Goal: Information Seeking & Learning: Learn about a topic

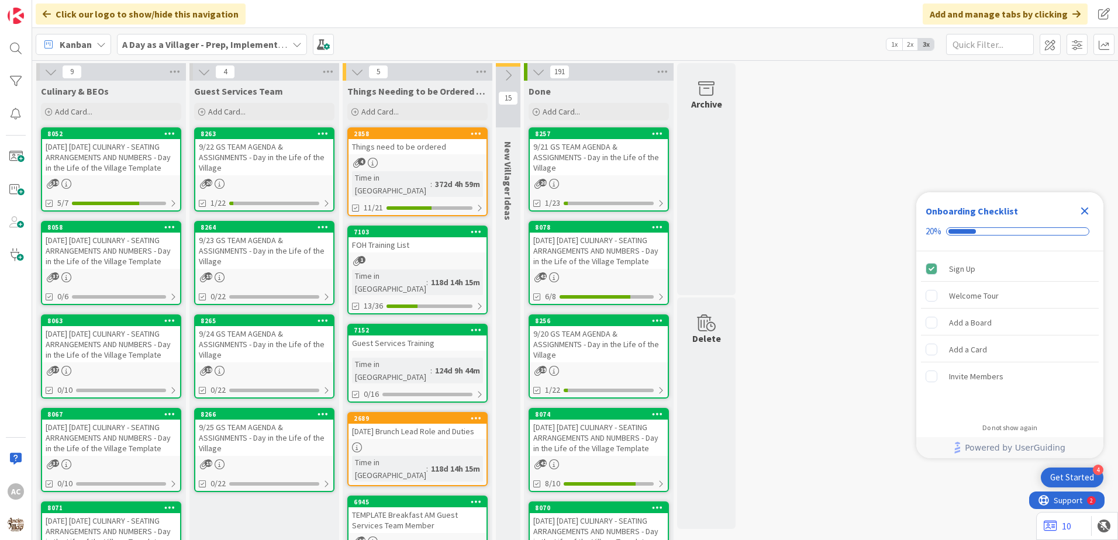
click at [146, 178] on link "8052 [DATE] [DATE] CULINARY - SEATING ARRANGEMENTS AND NUMBERS - Day in the Lif…" at bounding box center [111, 169] width 140 height 84
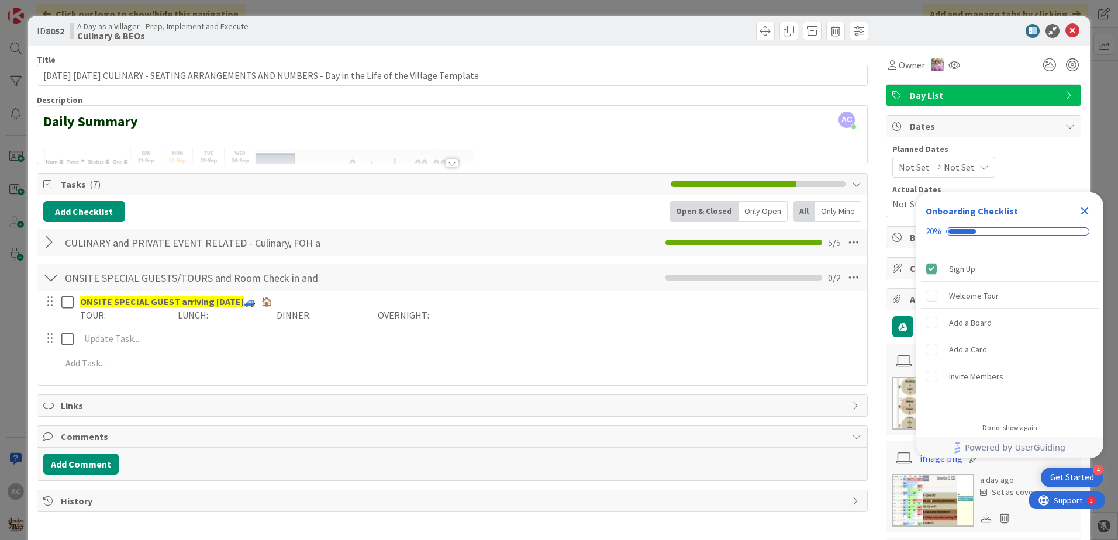
click at [56, 245] on div at bounding box center [50, 242] width 15 height 21
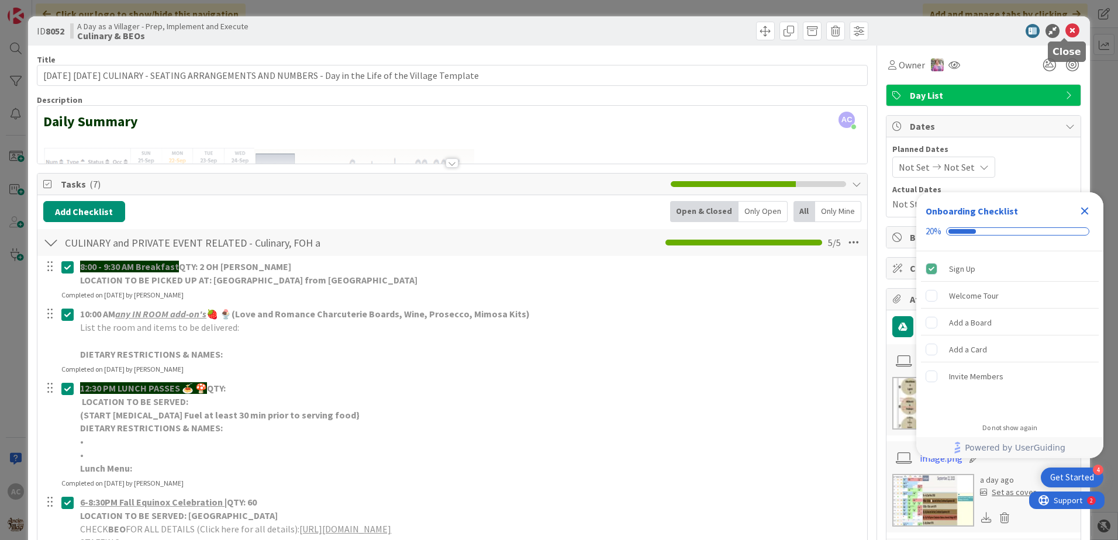
click at [1065, 25] on icon at bounding box center [1072, 31] width 14 height 14
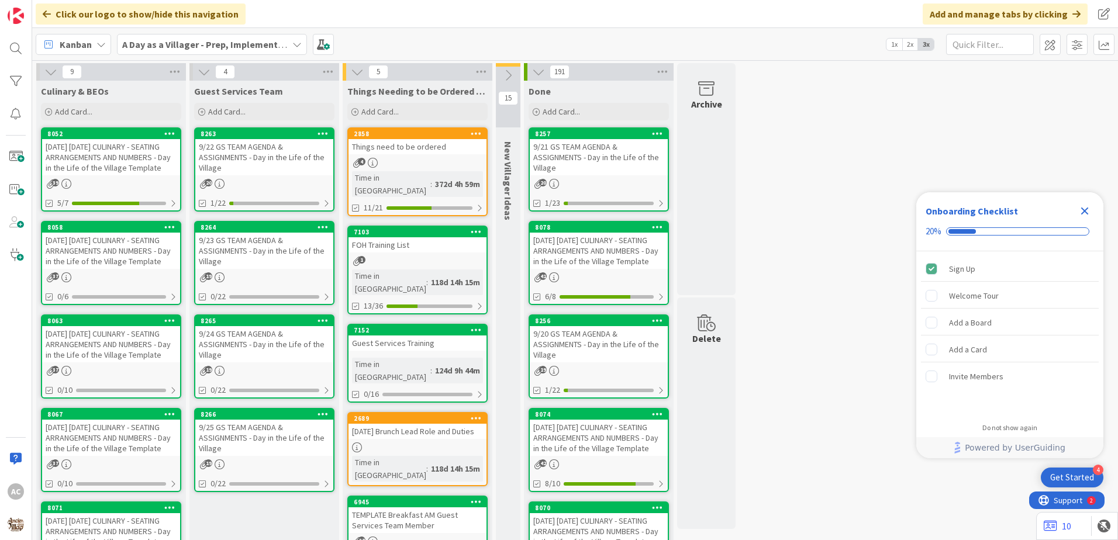
click at [145, 270] on link "8058 [DATE] [DATE] CULINARY - SEATING ARRANGEMENTS AND NUMBERS - Day in the Lif…" at bounding box center [111, 263] width 140 height 84
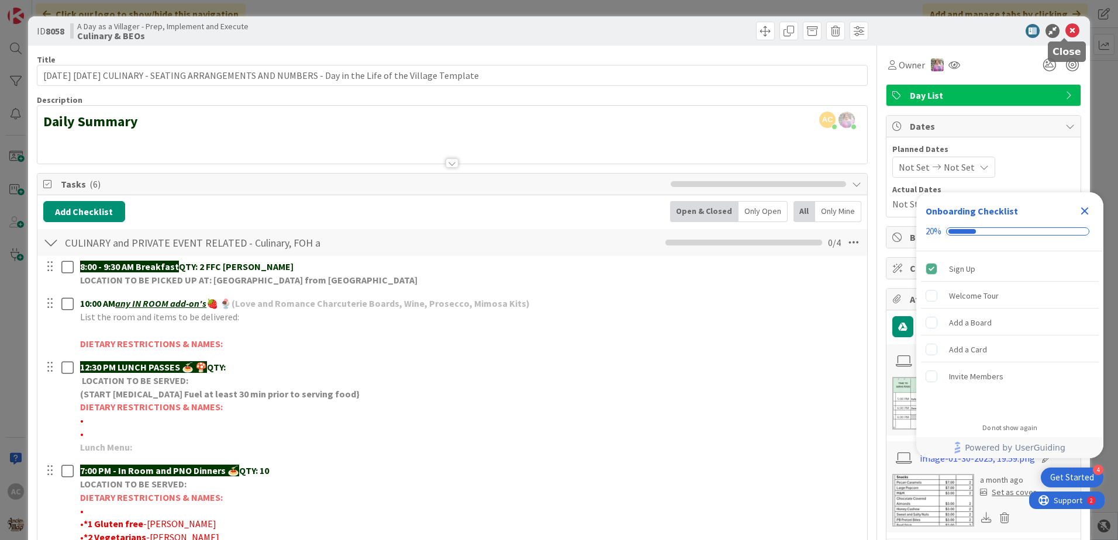
click at [1070, 30] on icon at bounding box center [1072, 31] width 14 height 14
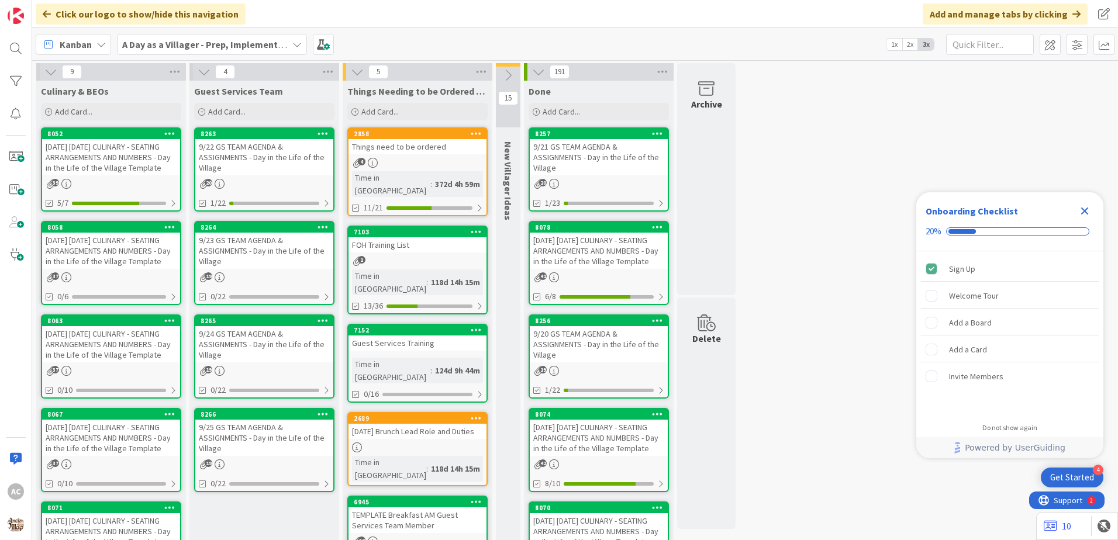
click at [144, 362] on div "[DATE] [DATE] CULINARY - SEATING ARRANGEMENTS AND NUMBERS - Day in the Life of …" at bounding box center [111, 344] width 138 height 36
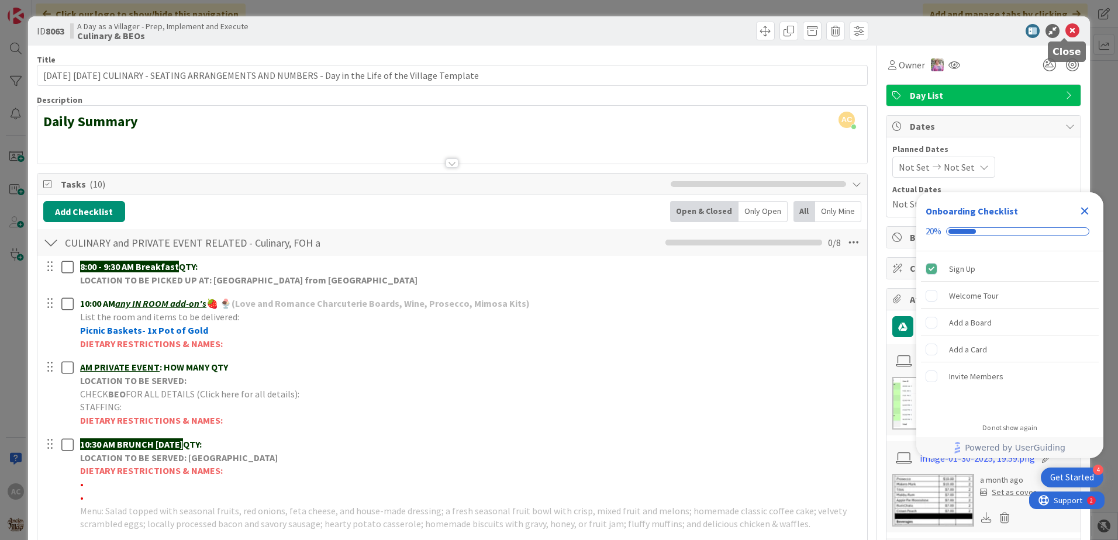
click at [1067, 28] on icon at bounding box center [1072, 31] width 14 height 14
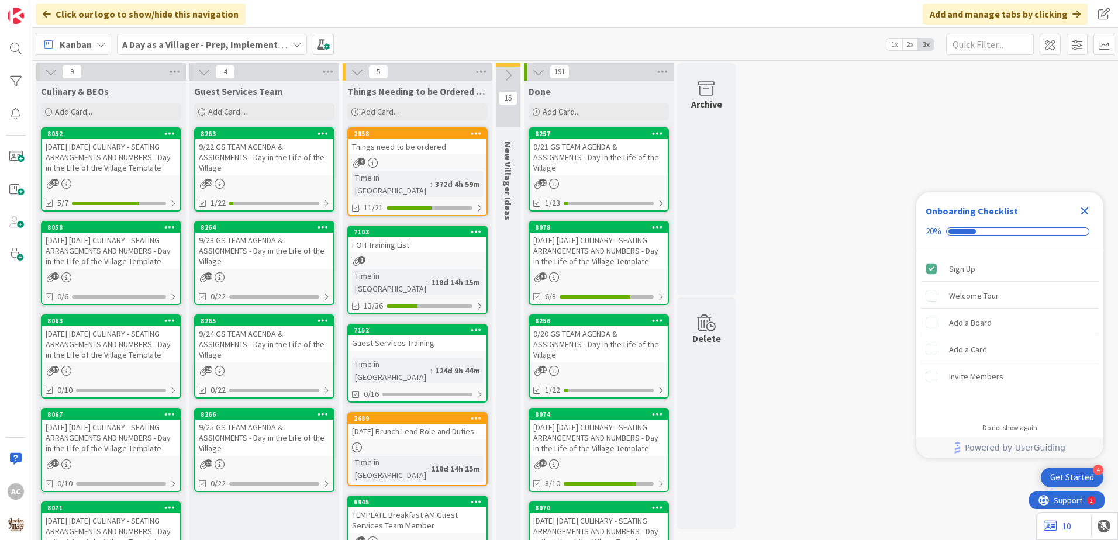
click at [132, 355] on div "[DATE] [DATE] CULINARY - SEATING ARRANGEMENTS AND NUMBERS - Day in the Life of …" at bounding box center [111, 344] width 138 height 36
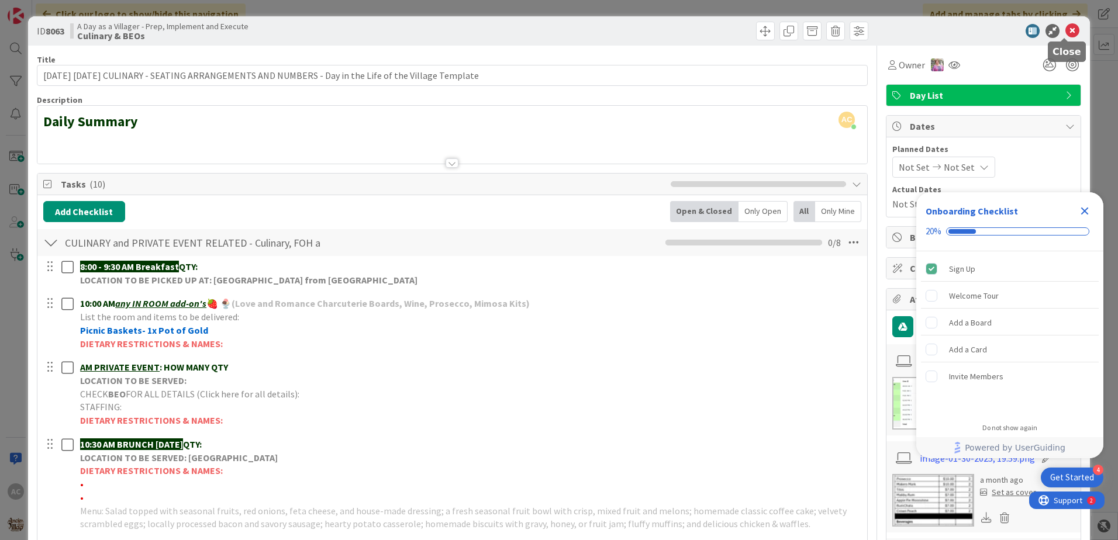
click at [1065, 36] on icon at bounding box center [1072, 31] width 14 height 14
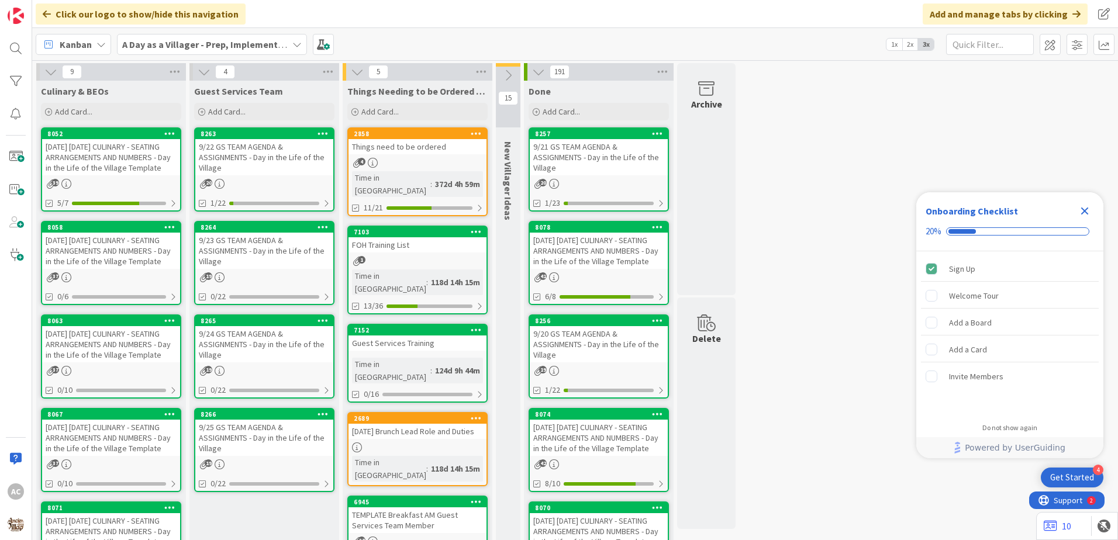
click at [141, 456] on div "[DATE] [DATE] CULINARY - SEATING ARRANGEMENTS AND NUMBERS - Day in the Life of …" at bounding box center [111, 438] width 138 height 36
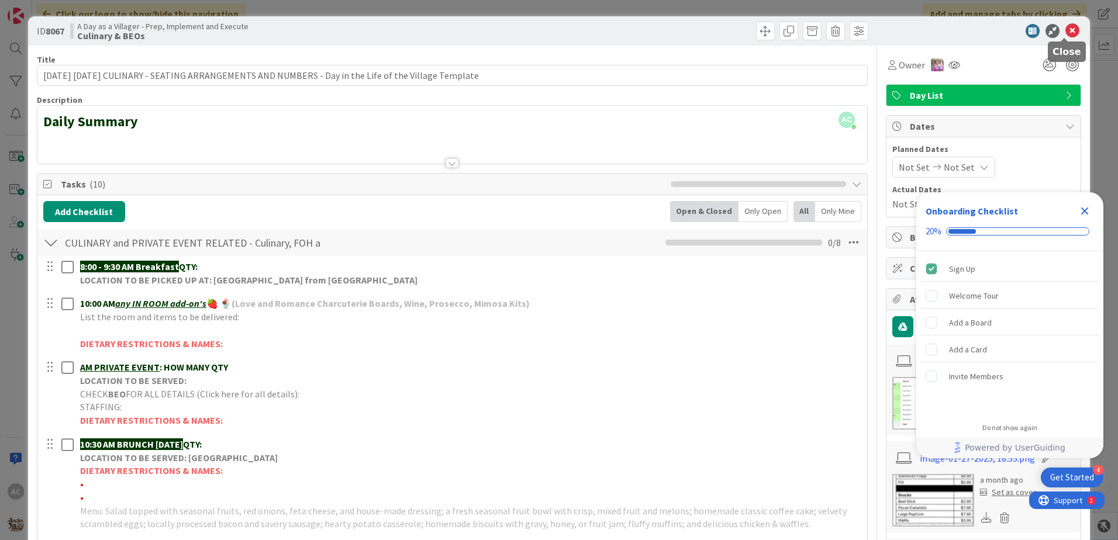
click at [1065, 25] on icon at bounding box center [1072, 31] width 14 height 14
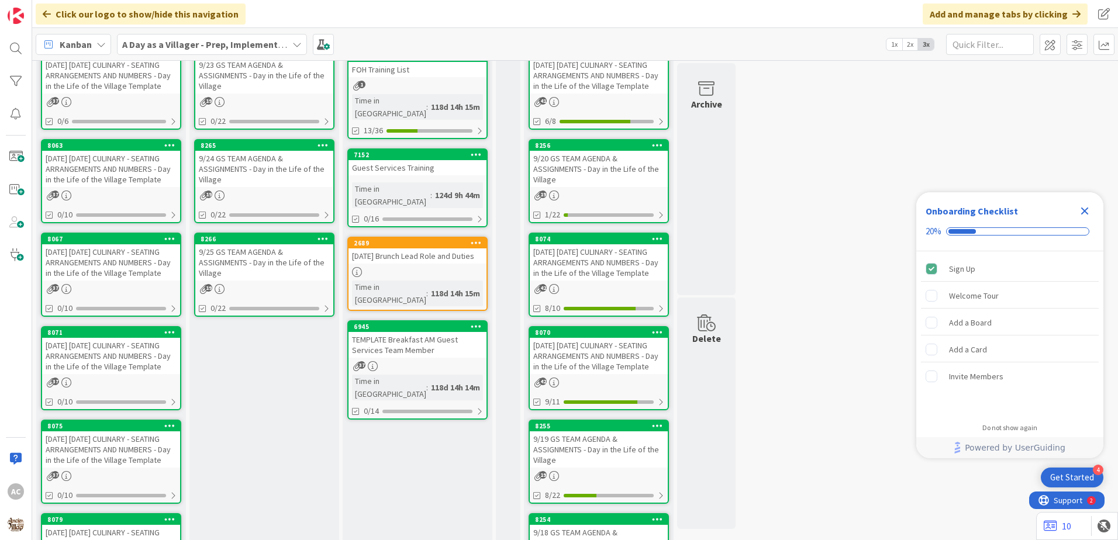
click at [165, 374] on div "[DATE] [DATE] CULINARY - SEATING ARRANGEMENTS AND NUMBERS - Day in the Life of …" at bounding box center [111, 356] width 138 height 36
